Goal: Transaction & Acquisition: Download file/media

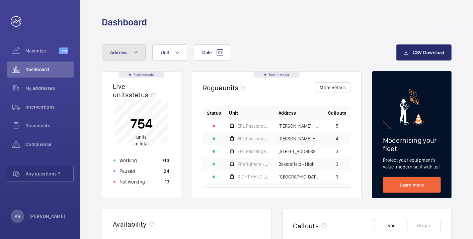
click at [136, 56] on button "Address" at bounding box center [124, 52] width 44 height 16
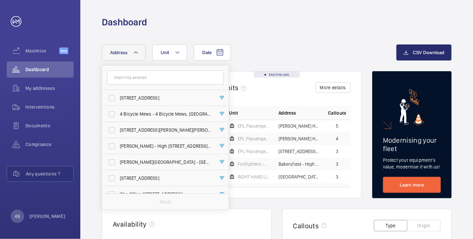
click at [127, 80] on input "text" at bounding box center [165, 78] width 116 height 14
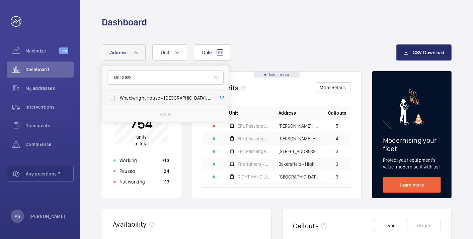
type input "MK42 9EX"
click at [148, 101] on label "Wheelwright House - [GEOGRAPHIC_DATA]" at bounding box center [160, 98] width 116 height 16
click at [118, 101] on input "Wheelwright House - [GEOGRAPHIC_DATA]" at bounding box center [111, 97] width 13 height 13
checkbox input "true"
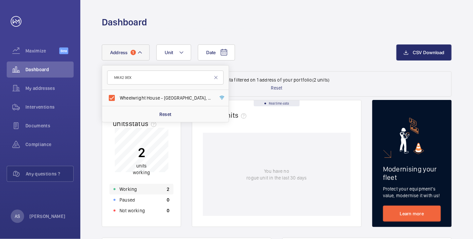
click at [127, 186] on p "Working" at bounding box center [127, 189] width 17 height 7
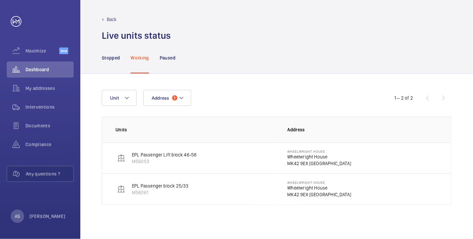
click at [302, 153] on p "Wheelwright House" at bounding box center [319, 152] width 64 height 4
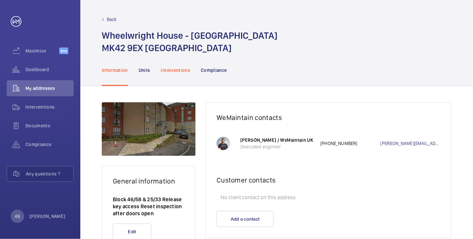
click at [181, 72] on p "Interventions" at bounding box center [175, 70] width 29 height 7
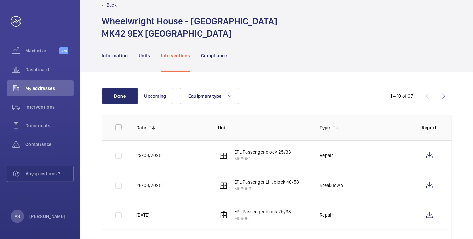
scroll to position [37, 0]
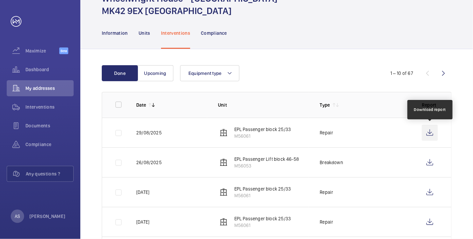
click at [432, 132] on wm-front-icon-button at bounding box center [430, 133] width 16 height 16
